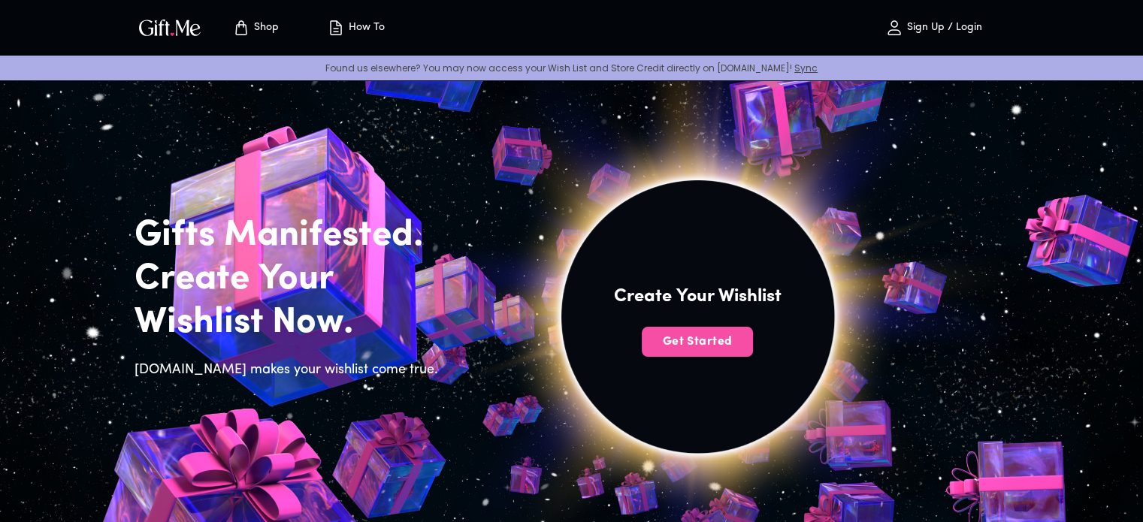
click at [715, 350] on button "Get Started" at bounding box center [697, 342] width 111 height 30
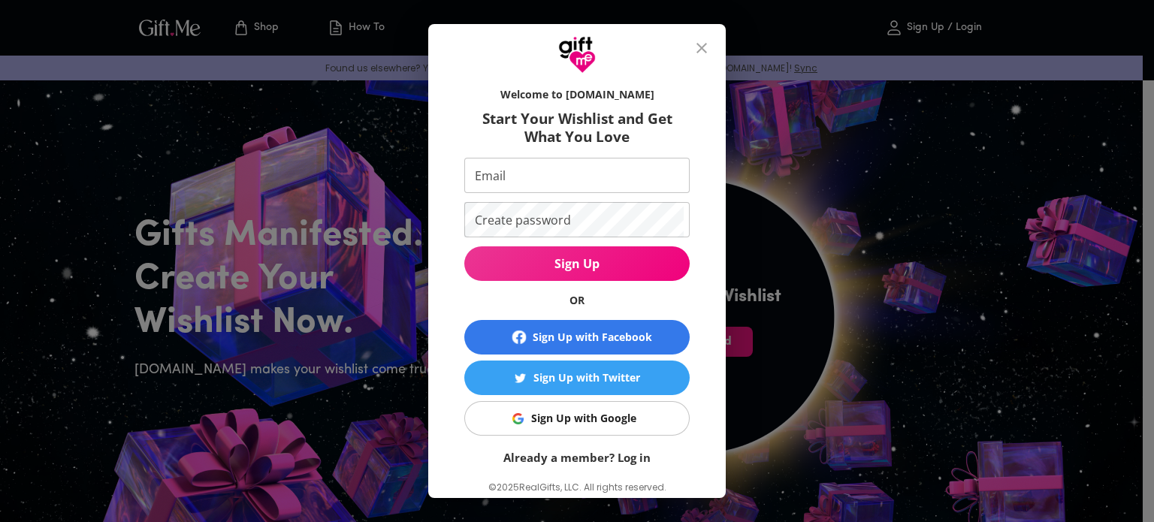
click at [520, 411] on span "Sign Up with Google" at bounding box center [574, 418] width 207 height 17
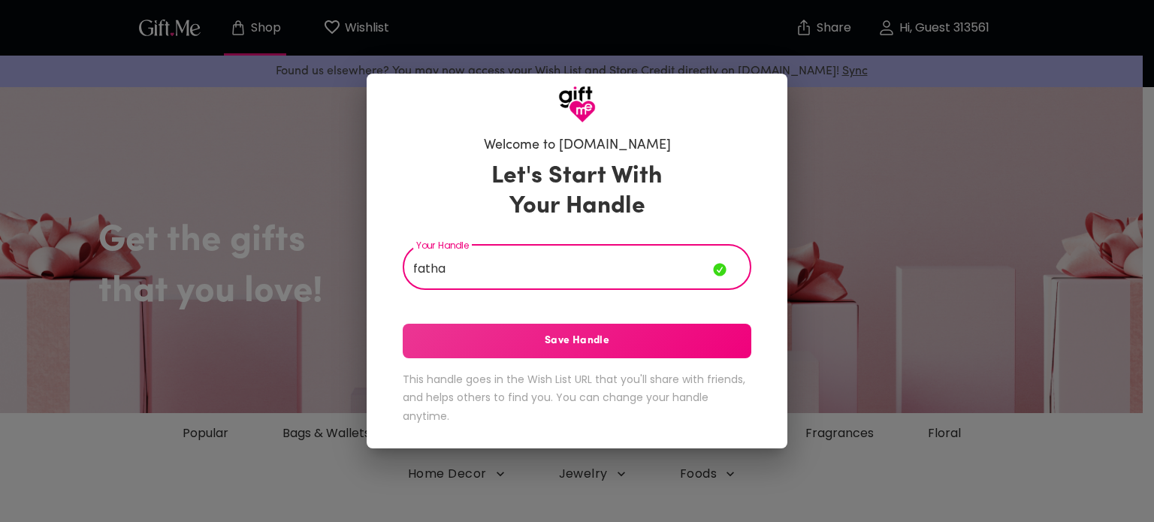
type input "fatha"
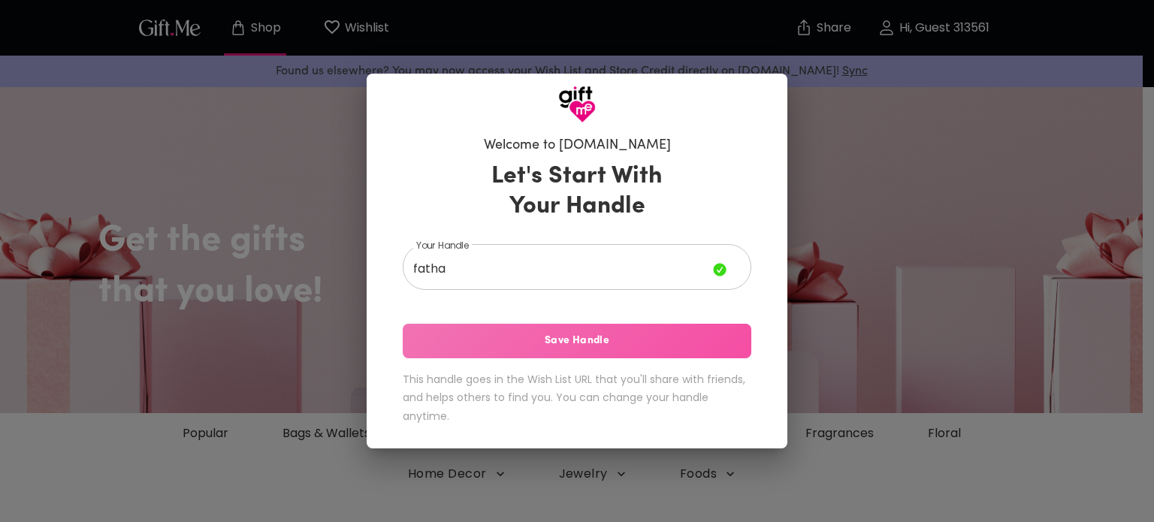
click at [534, 335] on span "Save Handle" at bounding box center [577, 341] width 349 height 17
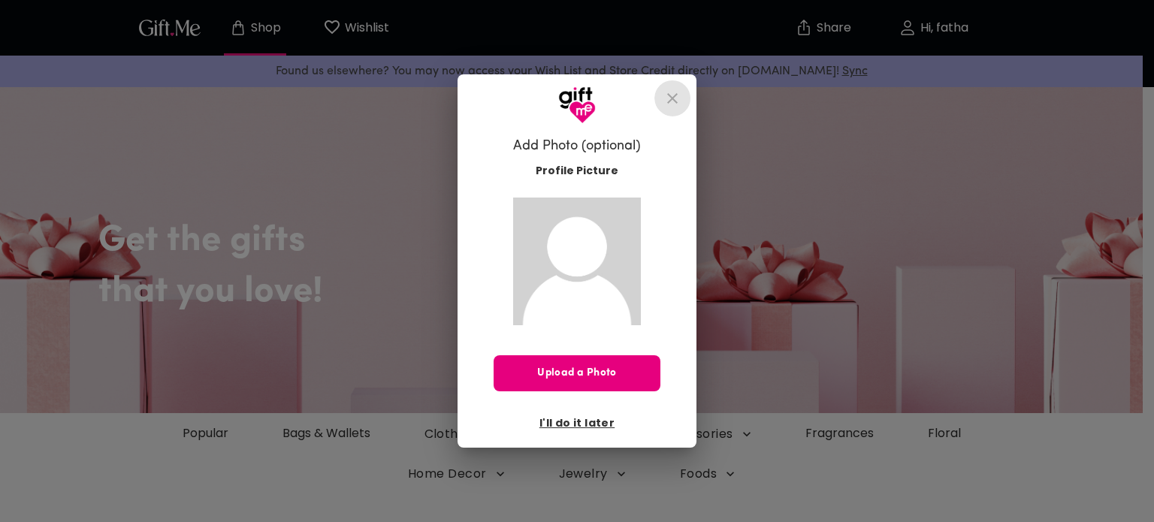
click at [675, 98] on icon "close" at bounding box center [672, 98] width 18 height 18
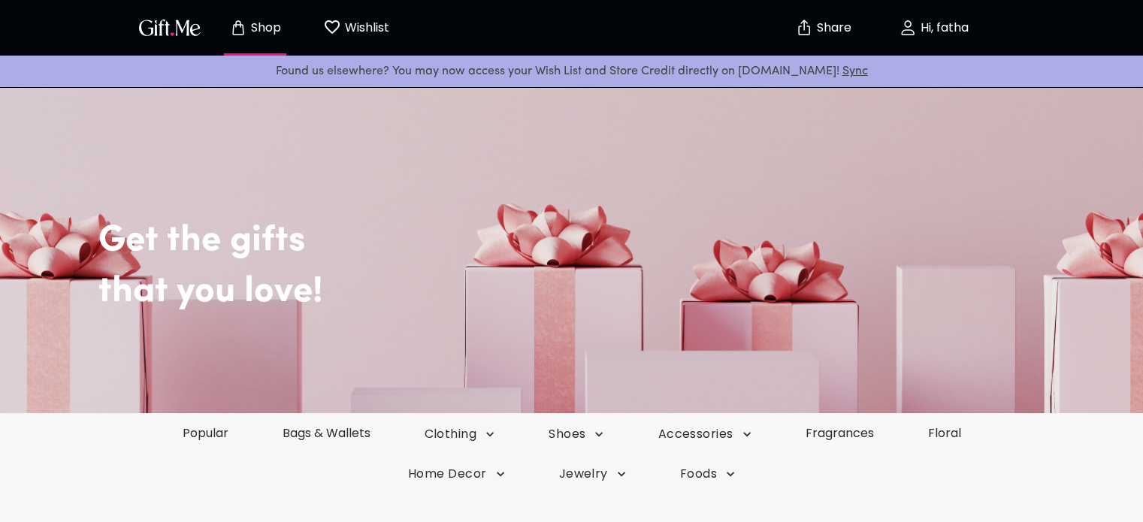
scroll to position [48, 0]
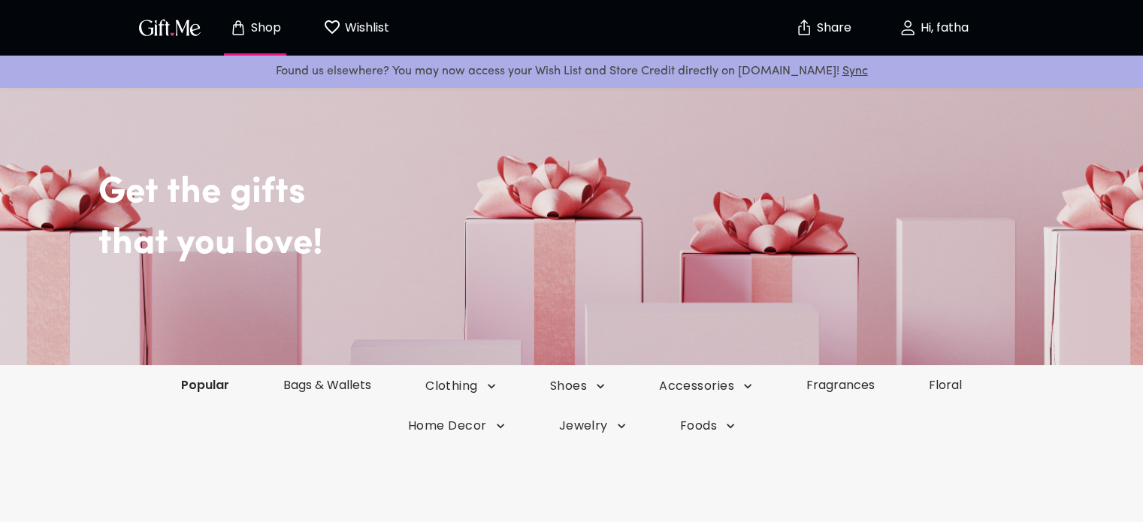
click at [190, 385] on link "Popular" at bounding box center [205, 384] width 102 height 17
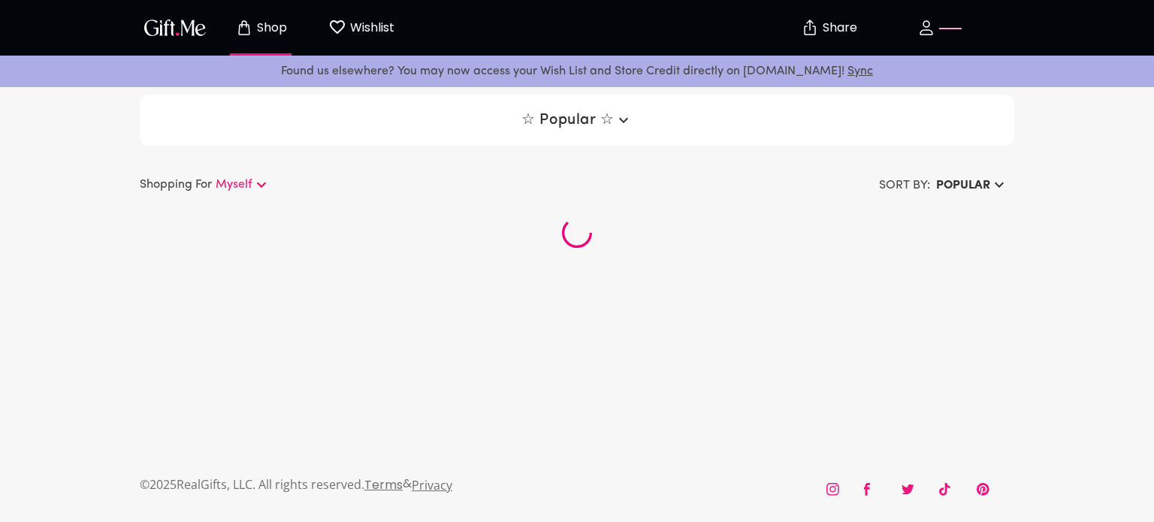
click at [219, 150] on div "☆ Popular ☆ Shopping For Myself SORT BY: Popular" at bounding box center [577, 175] width 1154 height 184
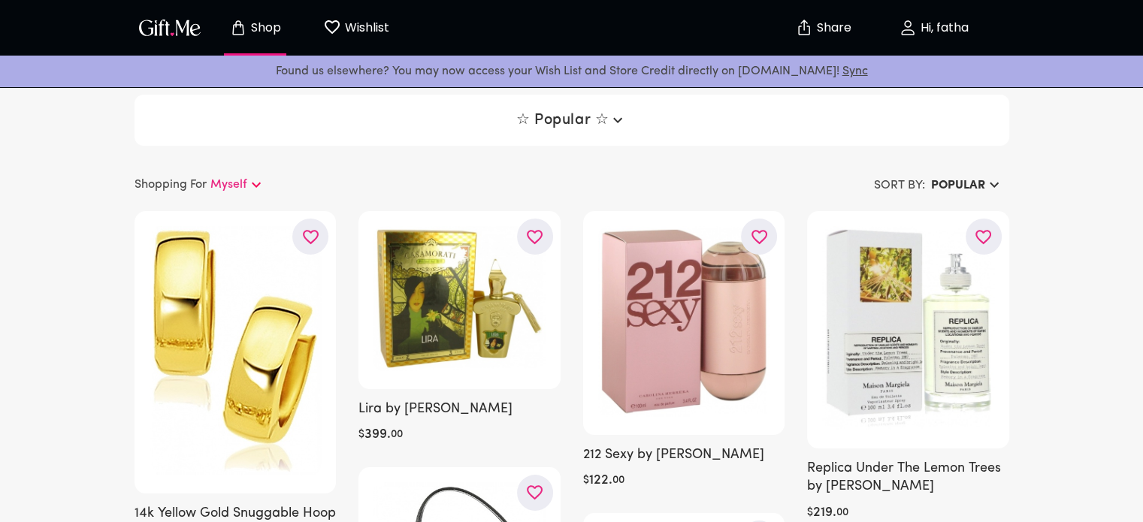
click at [190, 34] on img "button" at bounding box center [170, 28] width 68 height 22
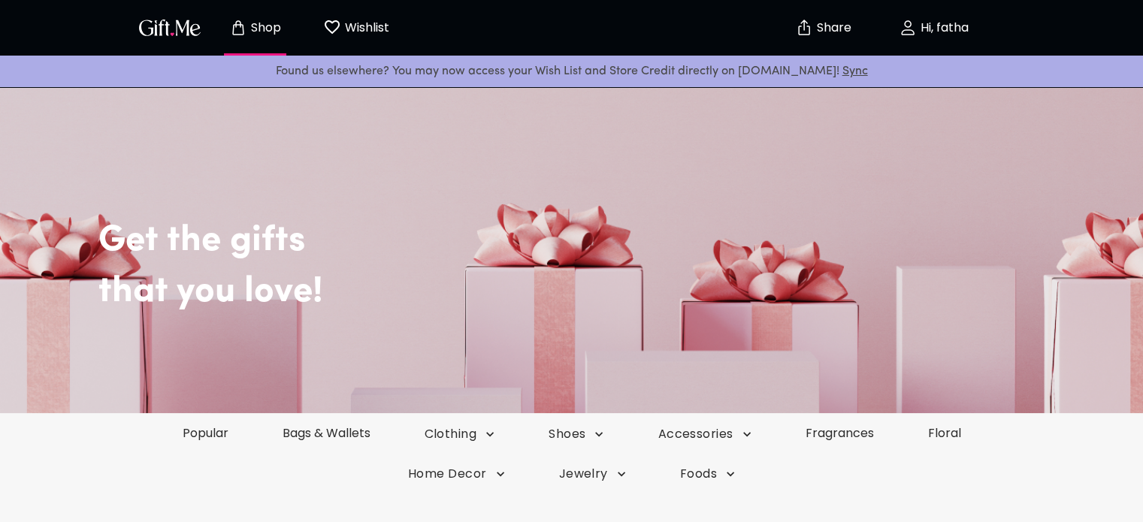
click at [190, 34] on img "button" at bounding box center [170, 28] width 68 height 22
click at [893, 193] on h2 "Get the gifts" at bounding box center [605, 218] width 1014 height 89
click at [940, 25] on p "Hi, fatha" at bounding box center [942, 28] width 52 height 13
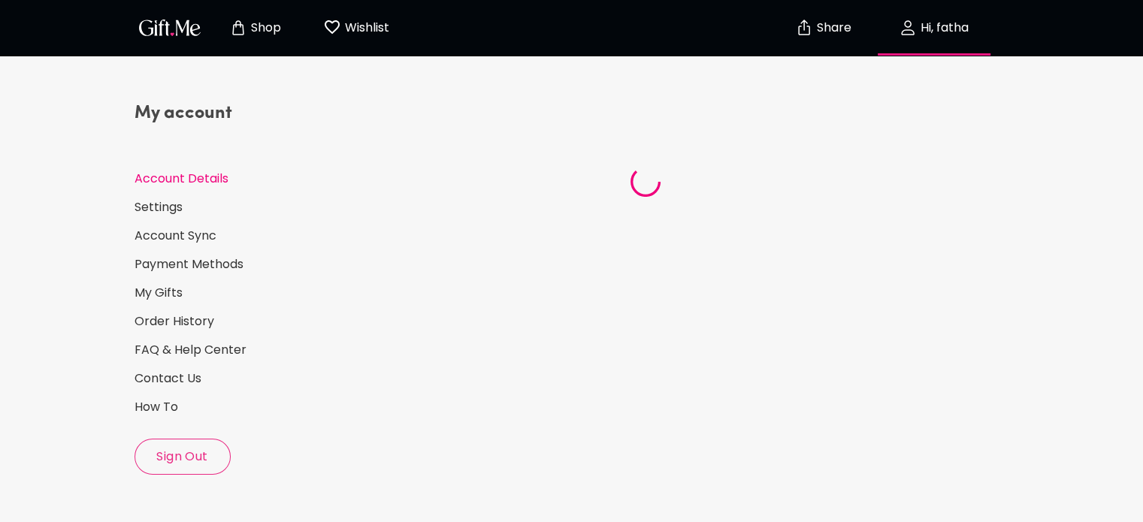
select select "US"
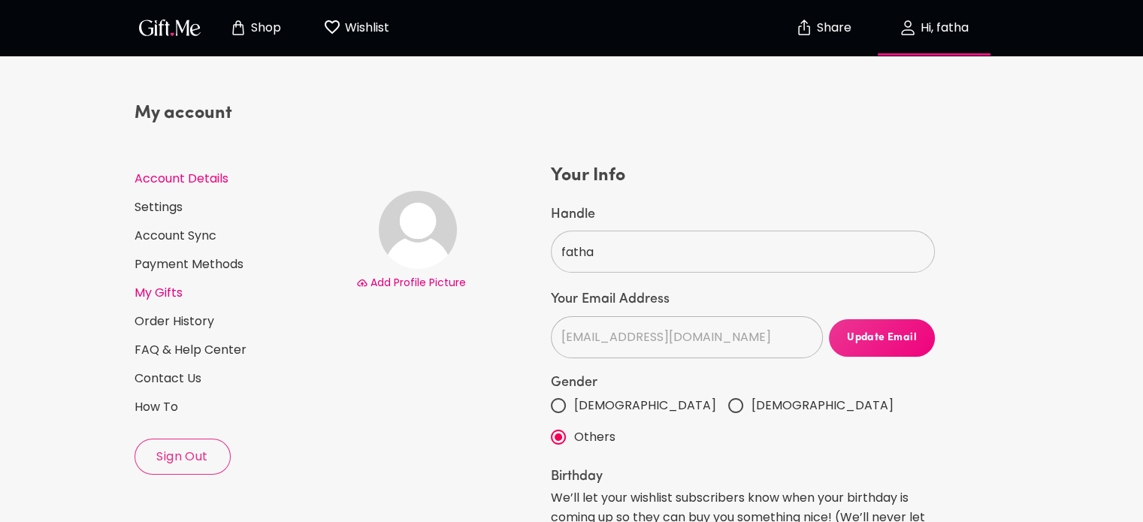
click at [167, 289] on link "My Gifts" at bounding box center [239, 293] width 210 height 17
